Goal: Navigation & Orientation: Find specific page/section

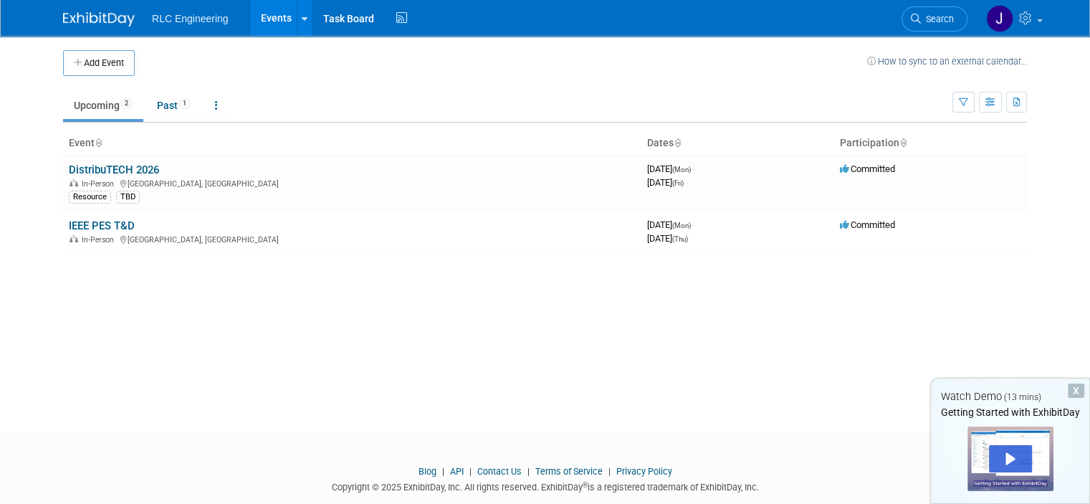
click at [67, 318] on div "Add Event How to sync to an external calendar... New Event Duplicate Event Warn…" at bounding box center [545, 221] width 986 height 371
click at [998, 449] on div "Play" at bounding box center [1010, 458] width 43 height 27
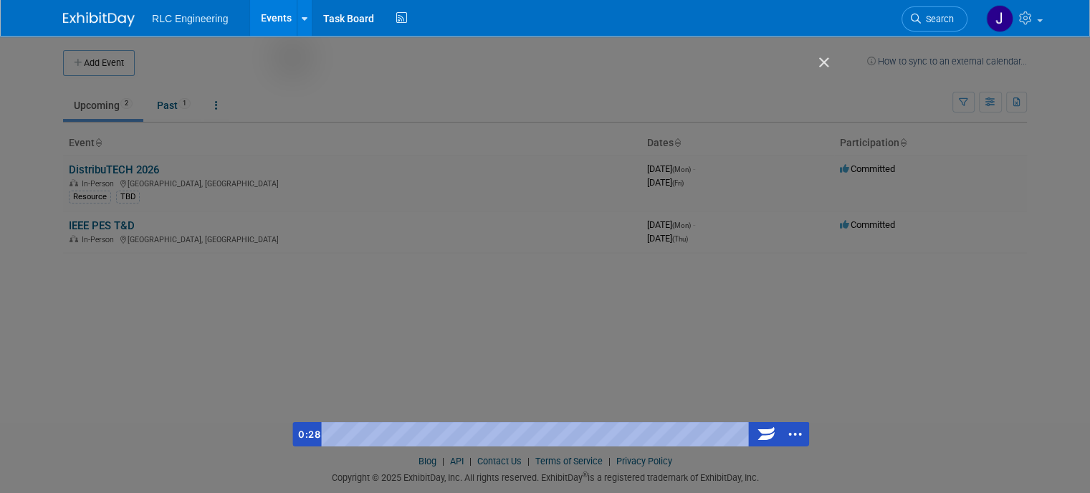
click at [444, 264] on div "Getting Started with ExhibitDay" at bounding box center [550, 251] width 517 height 389
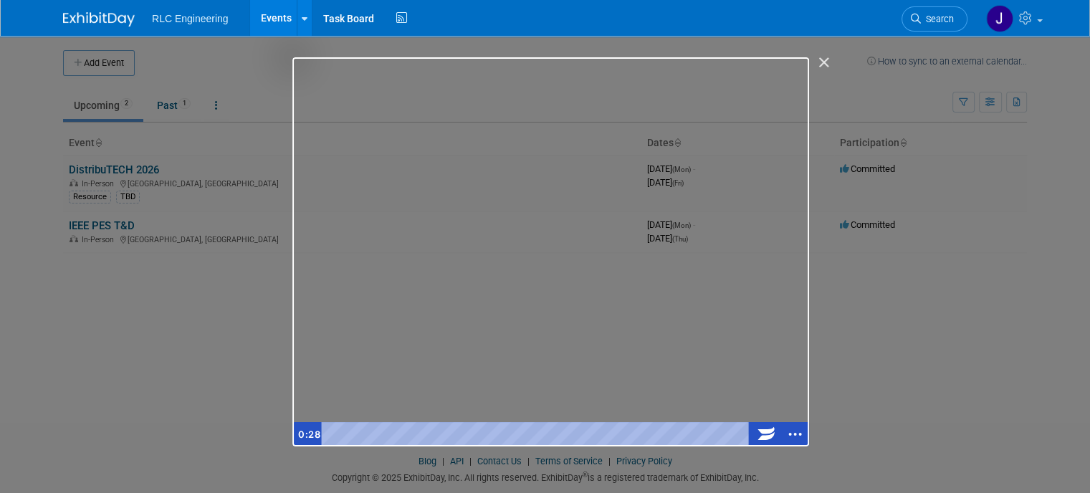
click at [636, 244] on div "Getting Started with ExhibitDay" at bounding box center [550, 251] width 517 height 389
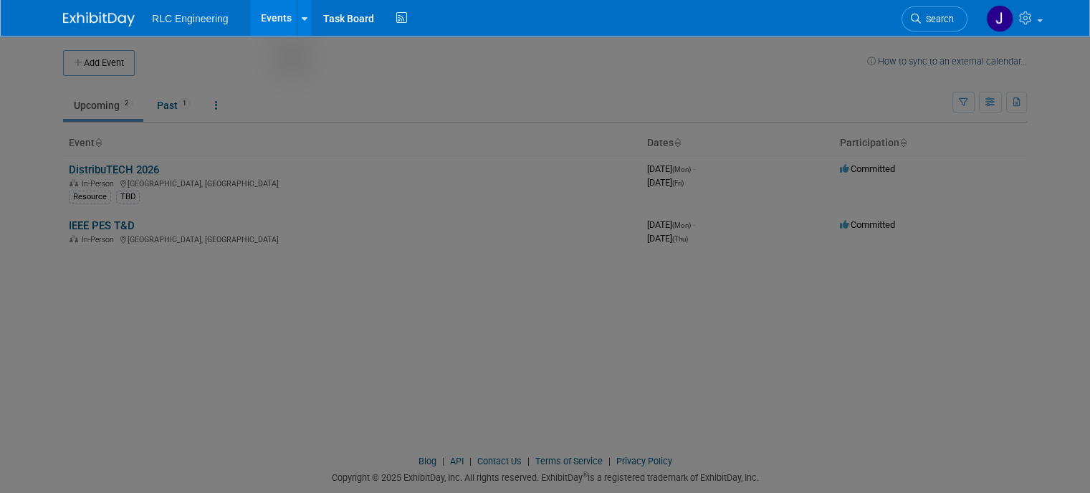
click at [902, 338] on div at bounding box center [550, 294] width 1101 height 589
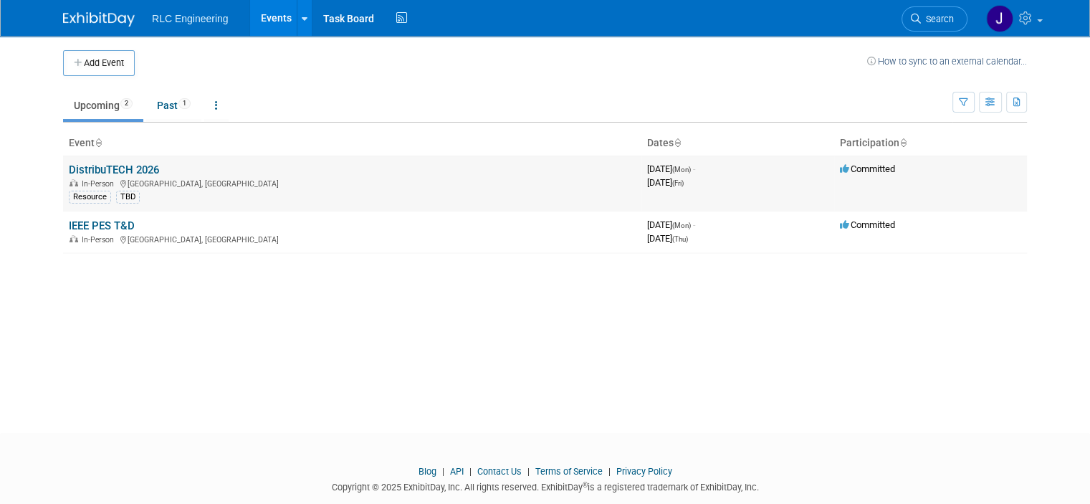
click at [110, 170] on link "DistribuTECH 2026" at bounding box center [114, 169] width 90 height 13
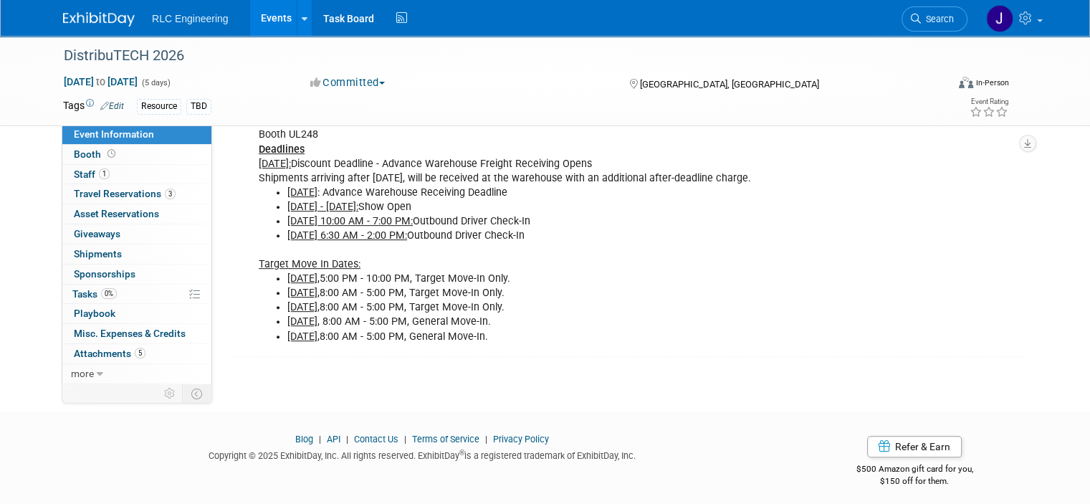
scroll to position [524, 0]
click at [74, 171] on span "Staff 1" at bounding box center [92, 173] width 36 height 11
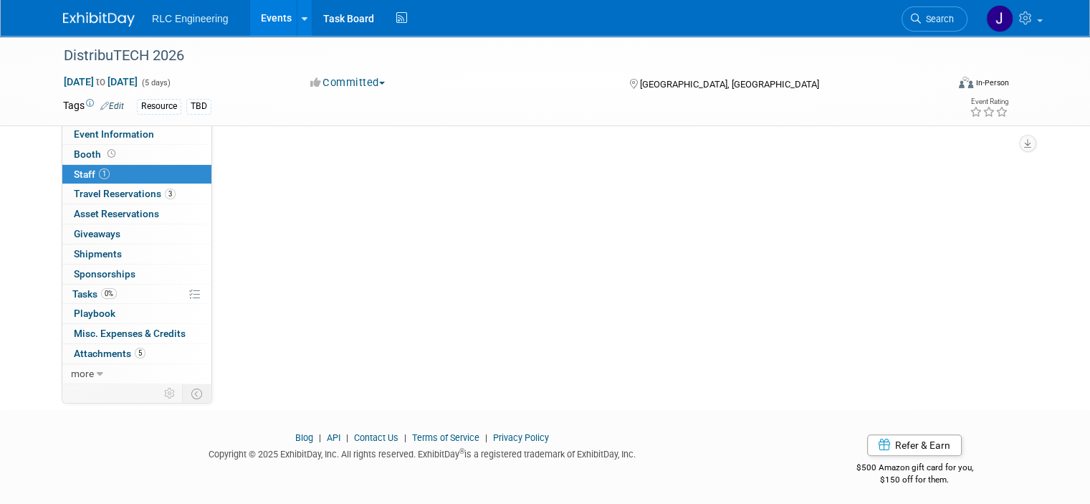
scroll to position [0, 0]
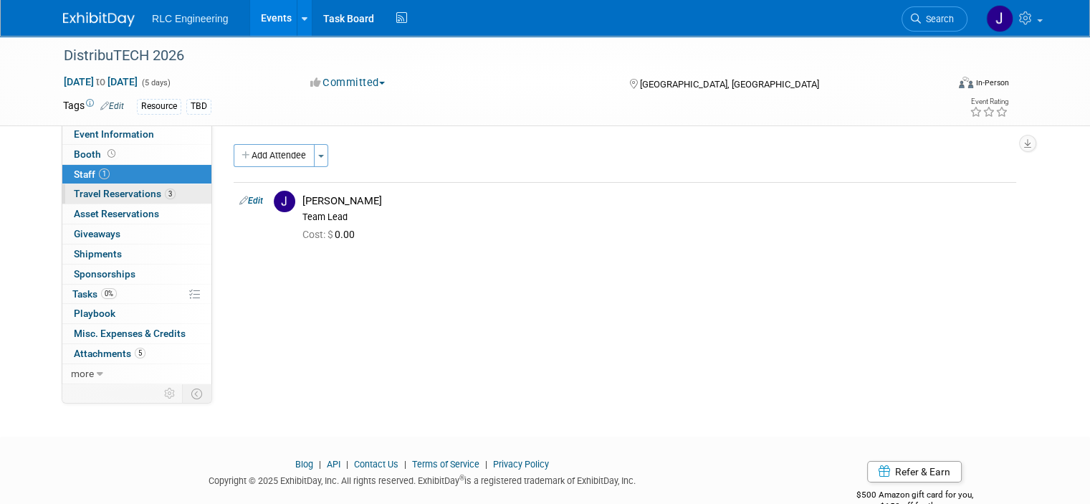
click at [86, 197] on span "Travel Reservations 3" at bounding box center [125, 193] width 102 height 11
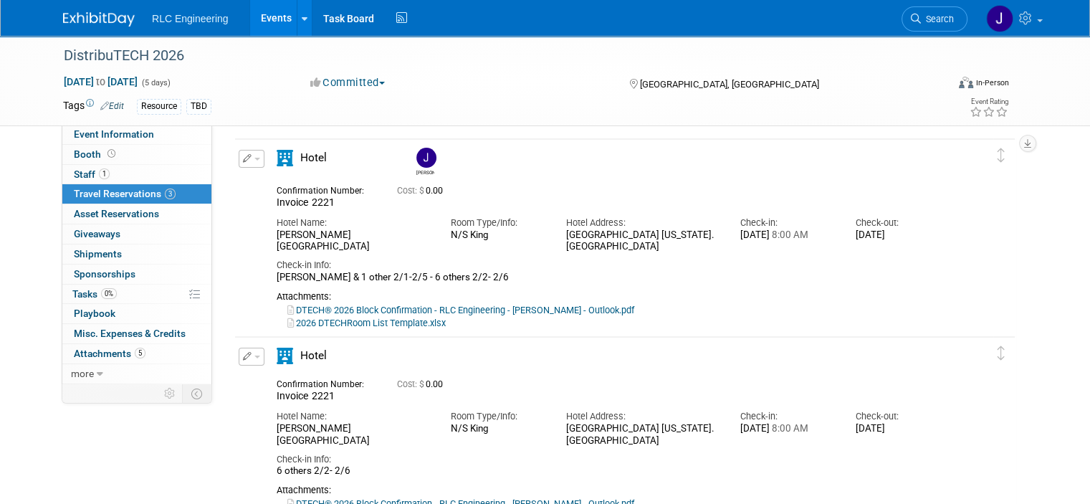
scroll to position [72, 0]
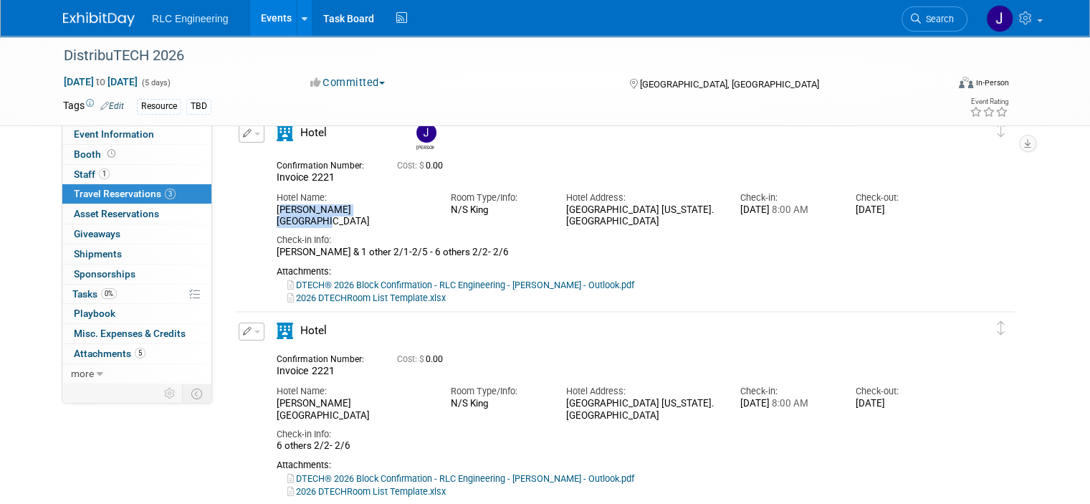
drag, startPoint x: 264, startPoint y: 205, endPoint x: 382, endPoint y: 206, distance: 118.3
click at [382, 206] on div "Alma San Diego Downtown" at bounding box center [353, 216] width 152 height 24
click at [97, 12] on img at bounding box center [99, 19] width 72 height 14
